Goal: Task Accomplishment & Management: Complete application form

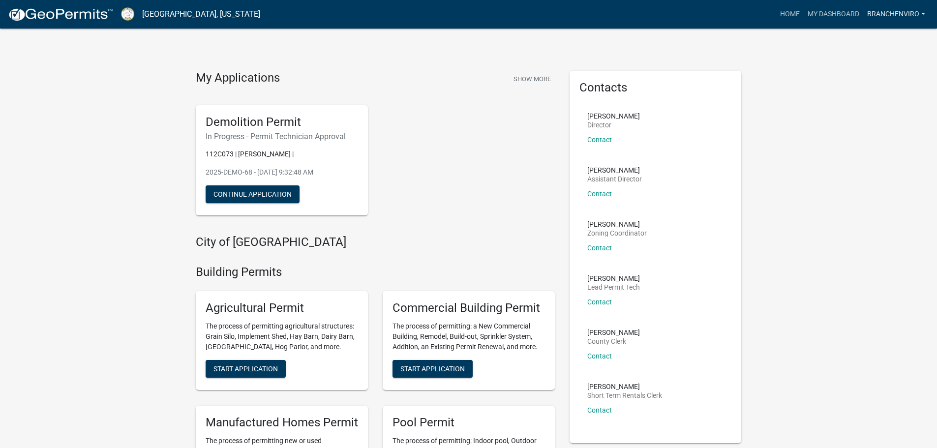
click at [910, 10] on link "BranchEnviro" at bounding box center [896, 14] width 66 height 19
click at [878, 38] on link "Account" at bounding box center [889, 41] width 79 height 24
click at [262, 197] on button "Continue Application" at bounding box center [253, 194] width 94 height 18
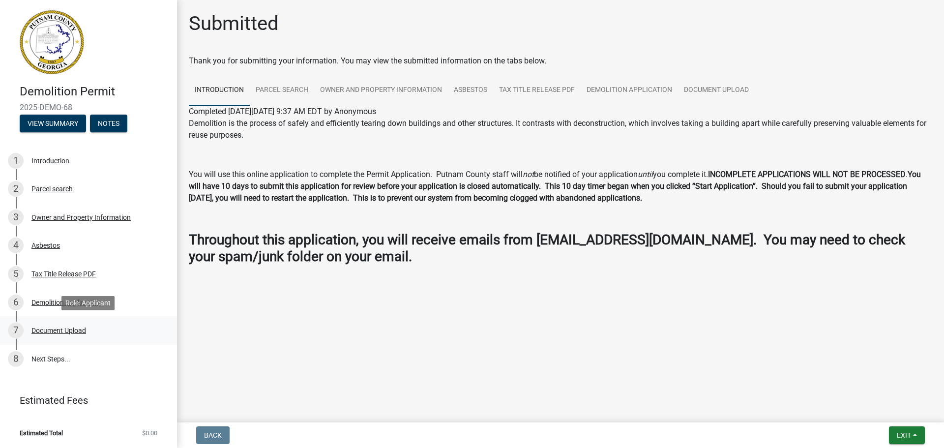
click at [74, 330] on div "Document Upload" at bounding box center [58, 330] width 55 height 7
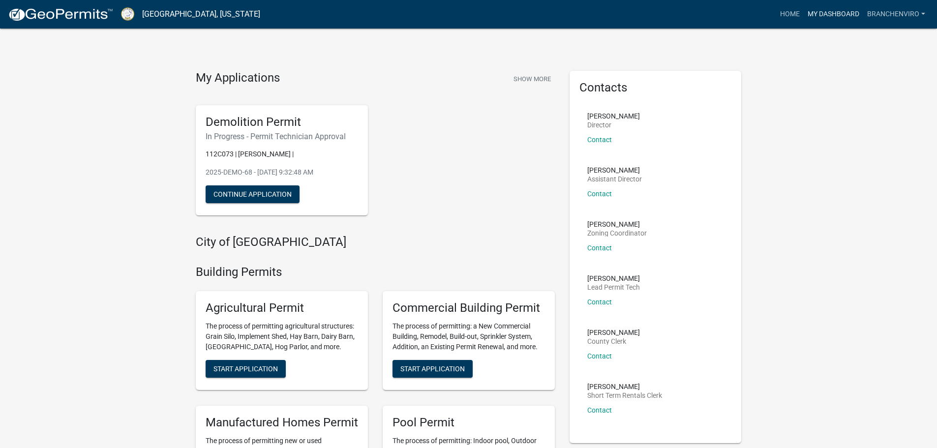
click at [853, 11] on link "My Dashboard" at bounding box center [832, 14] width 59 height 19
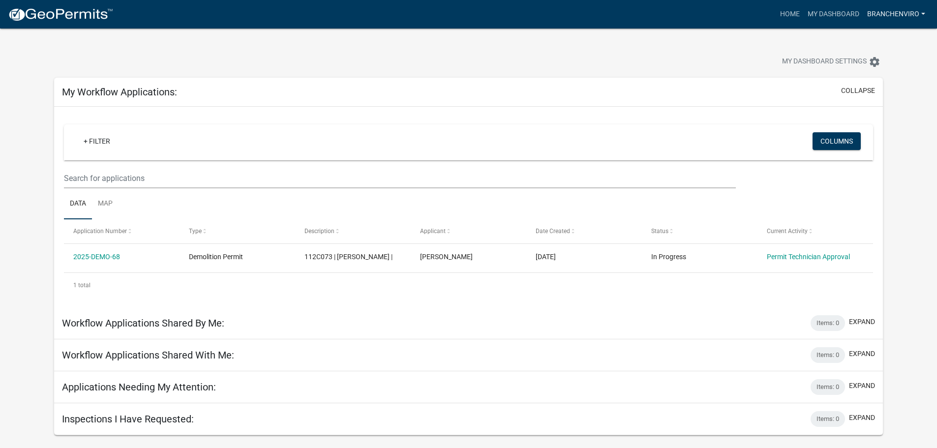
click at [900, 12] on link "BranchEnviro" at bounding box center [896, 14] width 66 height 19
click at [876, 72] on link "Logout" at bounding box center [889, 72] width 79 height 24
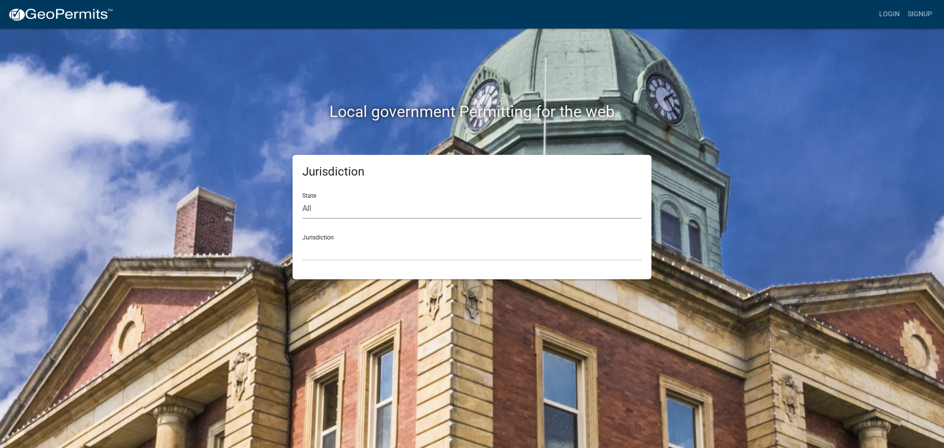
click at [348, 207] on select "All [US_STATE] [US_STATE] [US_STATE] [US_STATE] [US_STATE] [US_STATE] [US_STATE…" at bounding box center [471, 209] width 339 height 20
click at [895, 11] on link "Login" at bounding box center [889, 14] width 29 height 19
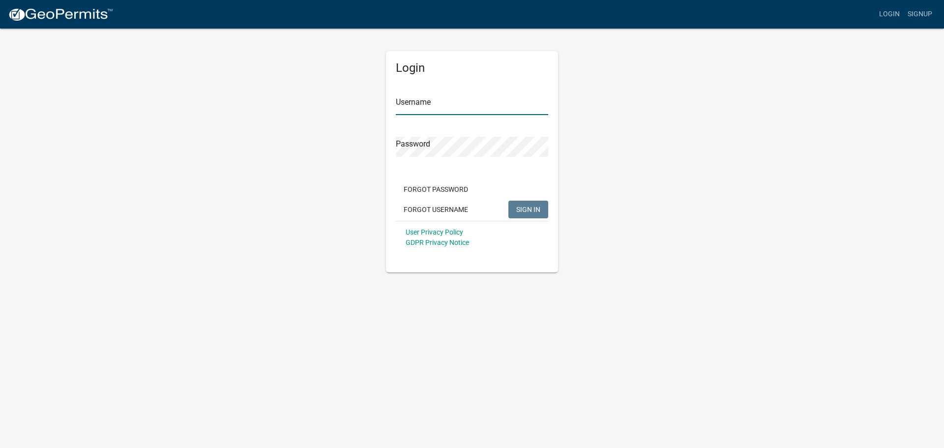
click at [439, 103] on input "Username" at bounding box center [472, 105] width 152 height 20
type input "BranchEnviro"
click at [508, 201] on button "SIGN IN" at bounding box center [528, 210] width 40 height 18
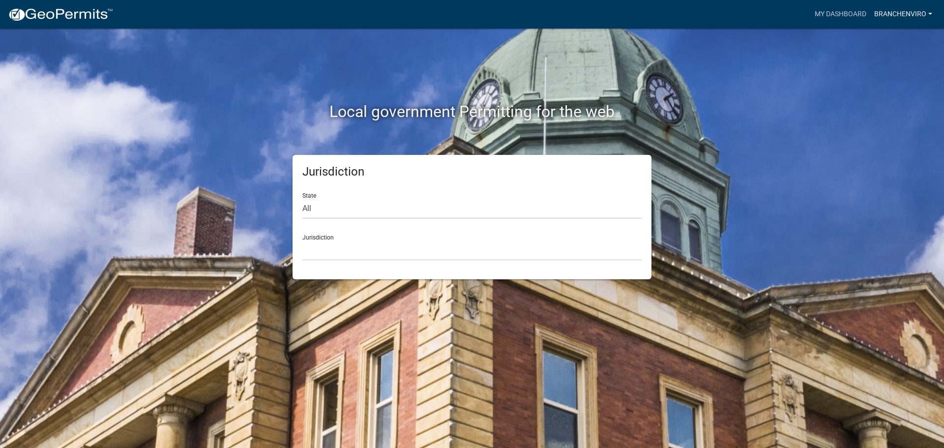
click at [900, 17] on link "BranchEnviro" at bounding box center [903, 14] width 66 height 19
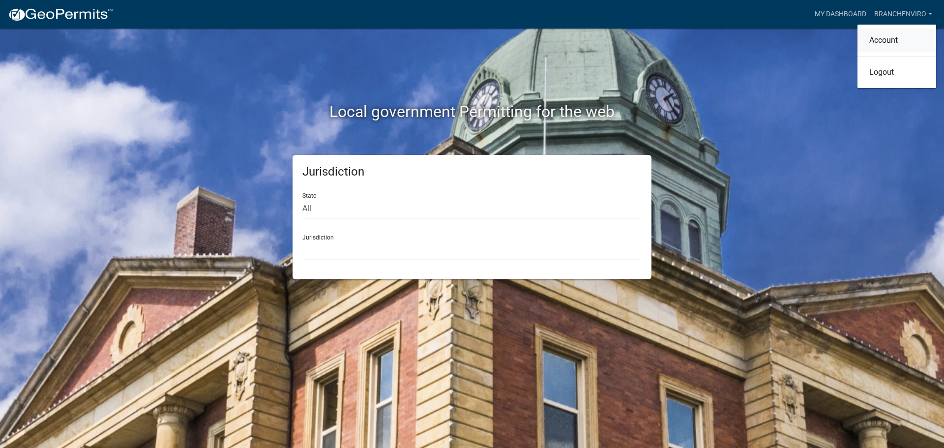
click at [893, 46] on link "Account" at bounding box center [896, 41] width 79 height 24
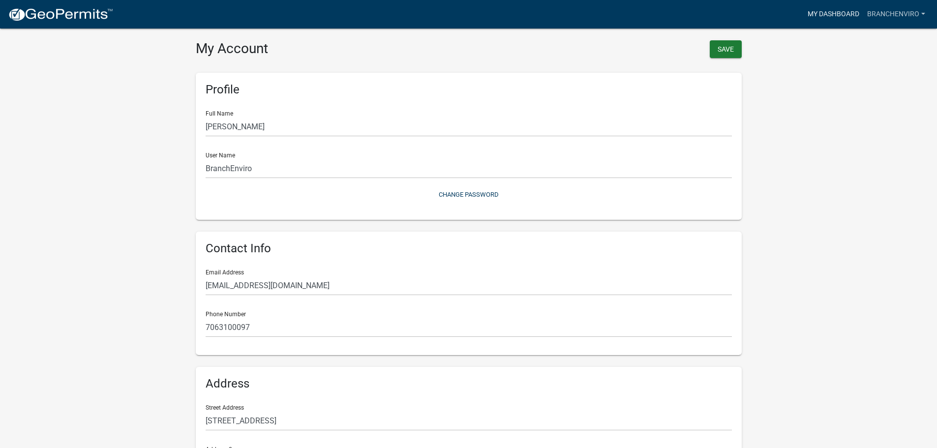
click at [833, 16] on link "My Dashboard" at bounding box center [832, 14] width 59 height 19
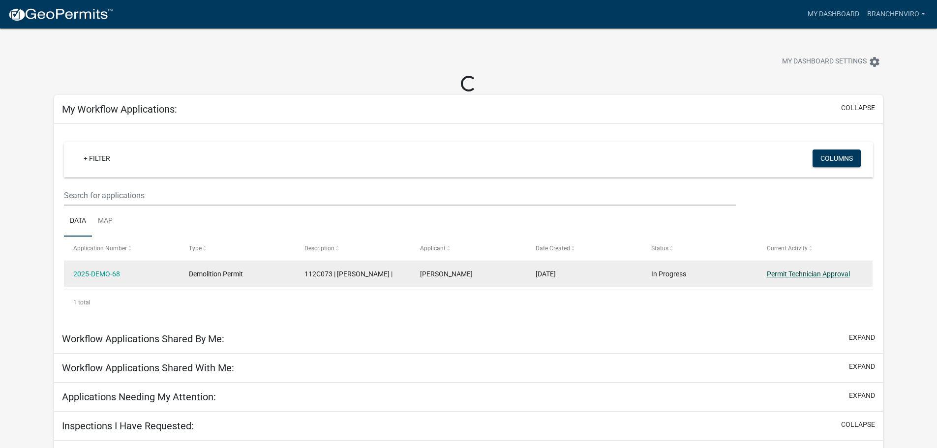
click at [799, 277] on link "Permit Technician Approval" at bounding box center [808, 274] width 83 height 8
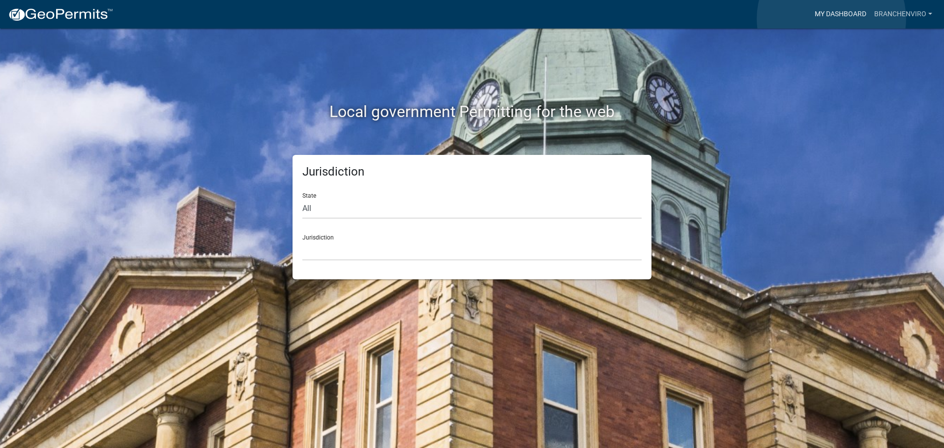
click at [831, 19] on link "My Dashboard" at bounding box center [840, 14] width 59 height 19
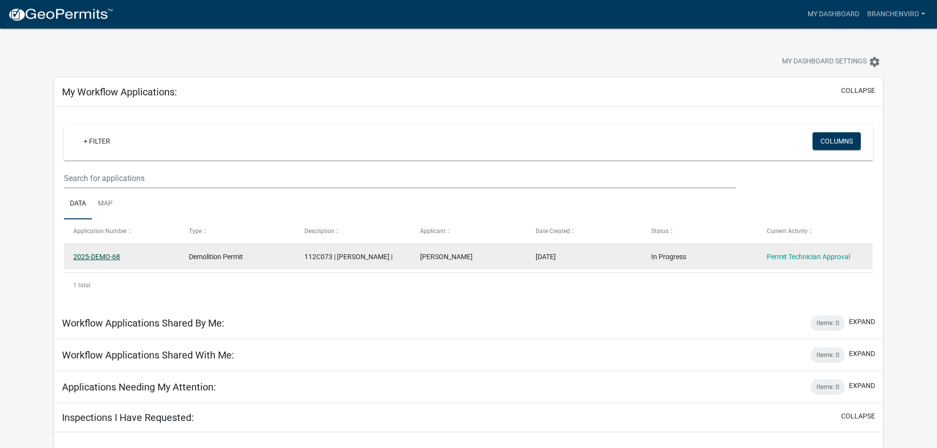
click at [105, 256] on link "2025-DEMO-68" at bounding box center [96, 257] width 47 height 8
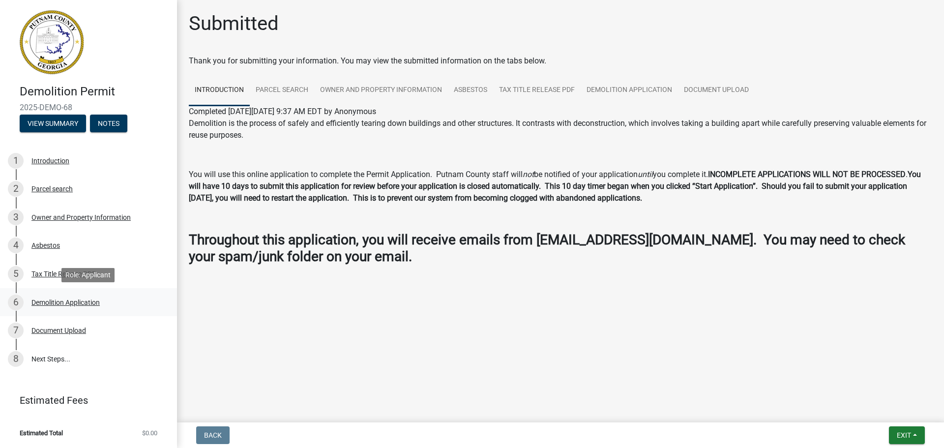
click at [86, 305] on div "Demolition Application" at bounding box center [65, 302] width 68 height 7
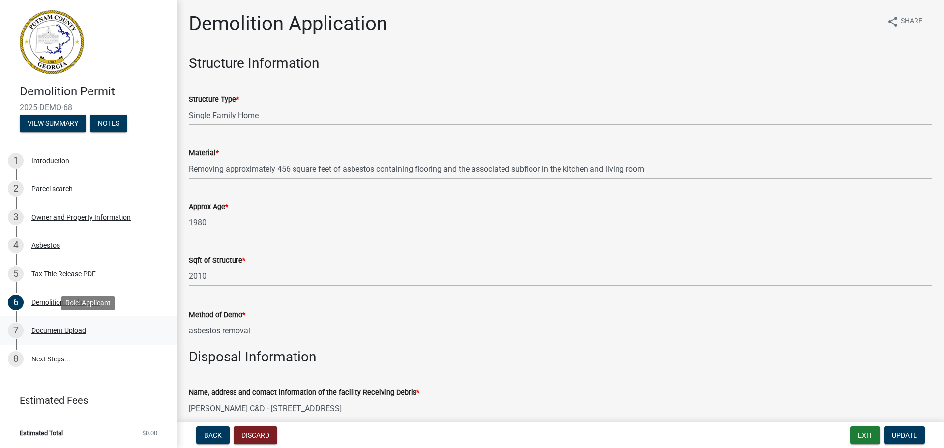
click at [66, 323] on div "7 Document Upload" at bounding box center [84, 331] width 153 height 16
